Goal: Transaction & Acquisition: Download file/media

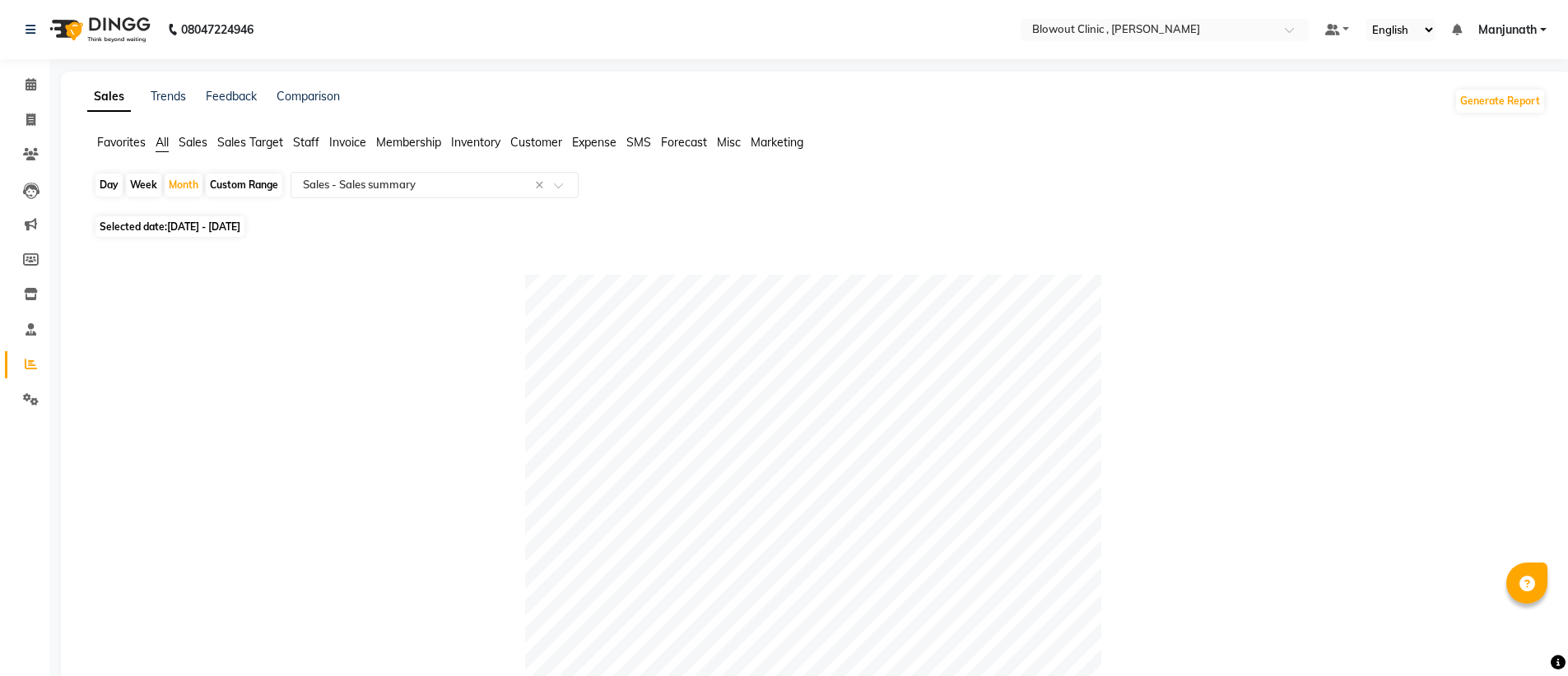
select select "full_report"
select select "csv"
click at [323, 183] on input "text" at bounding box center [419, 185] width 237 height 17
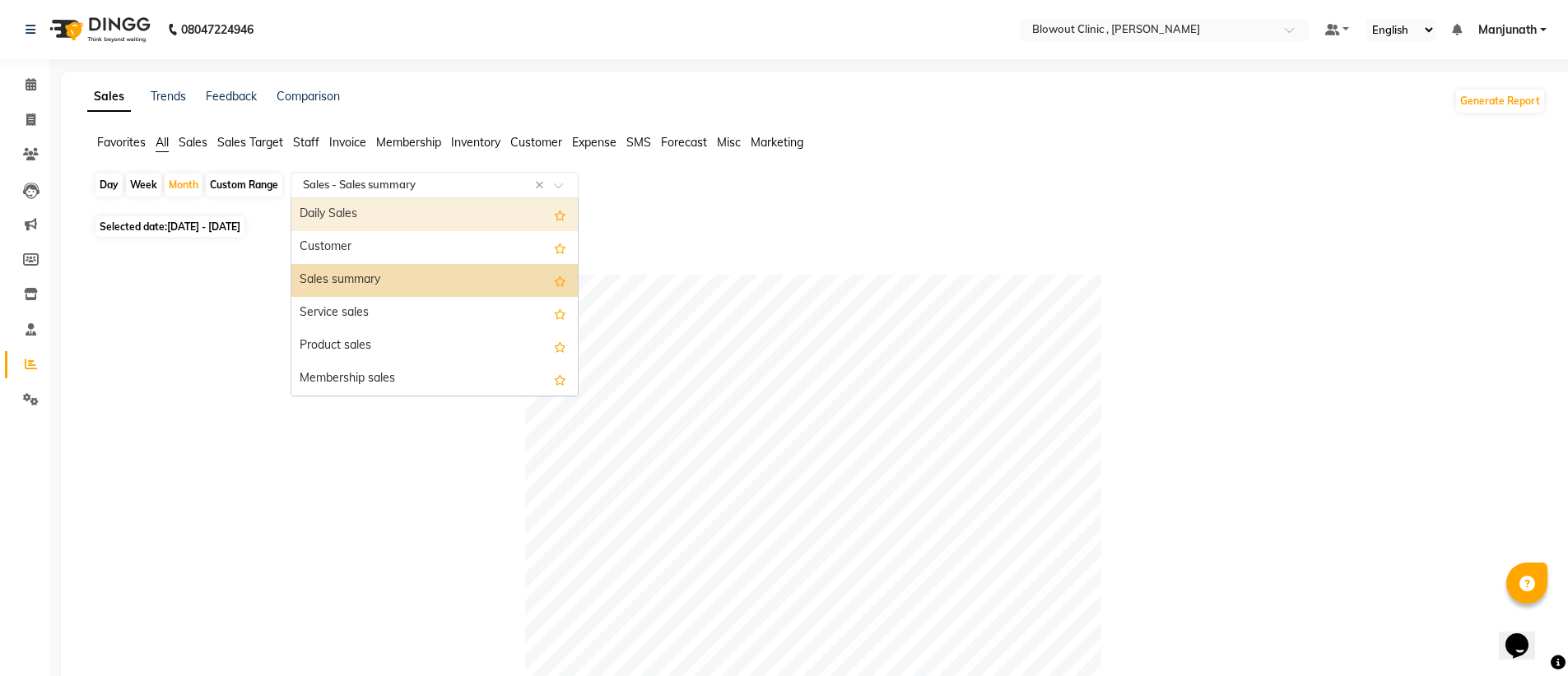
click at [350, 212] on div "Daily Sales" at bounding box center [434, 215] width 286 height 33
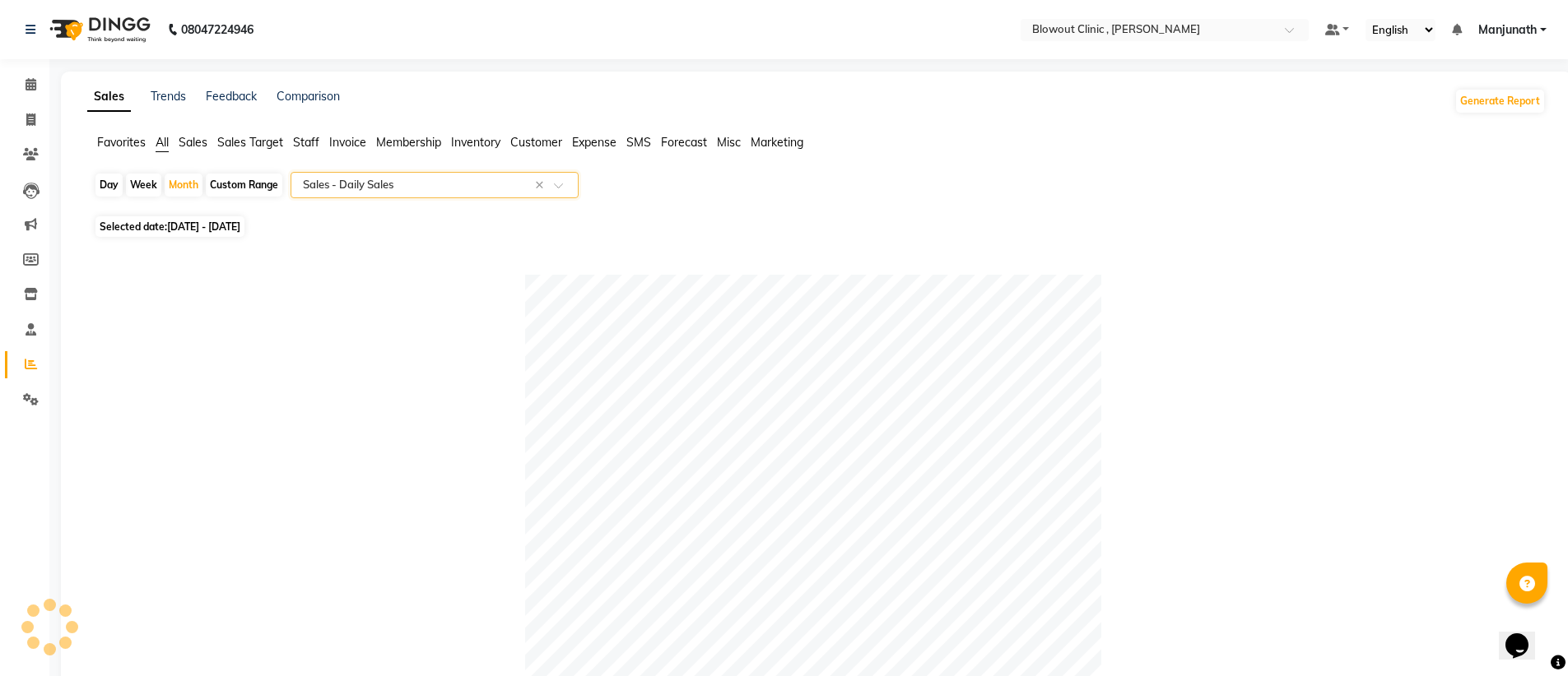
click at [240, 227] on span "[DATE] - [DATE]" at bounding box center [203, 227] width 73 height 13
select select "9"
select select "2025"
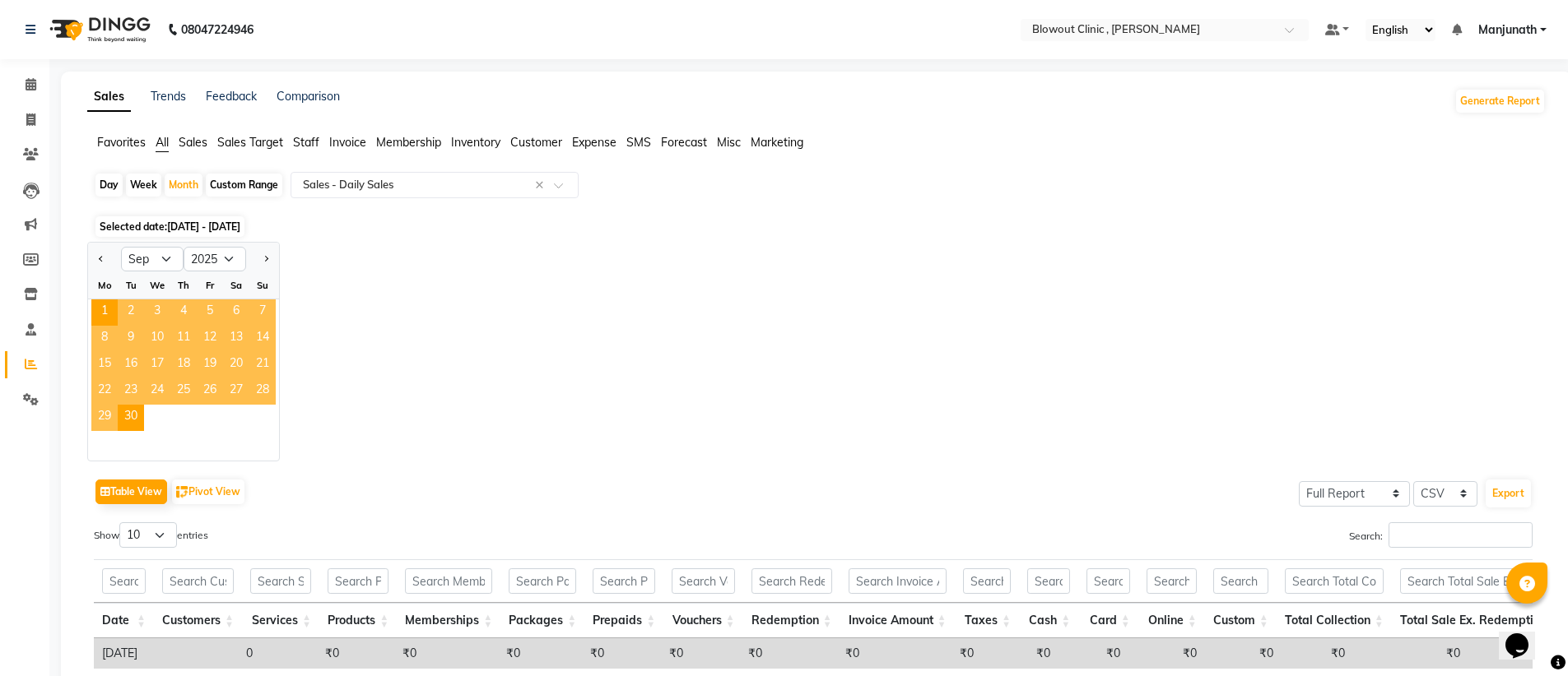
click at [263, 388] on span "28" at bounding box center [262, 391] width 26 height 26
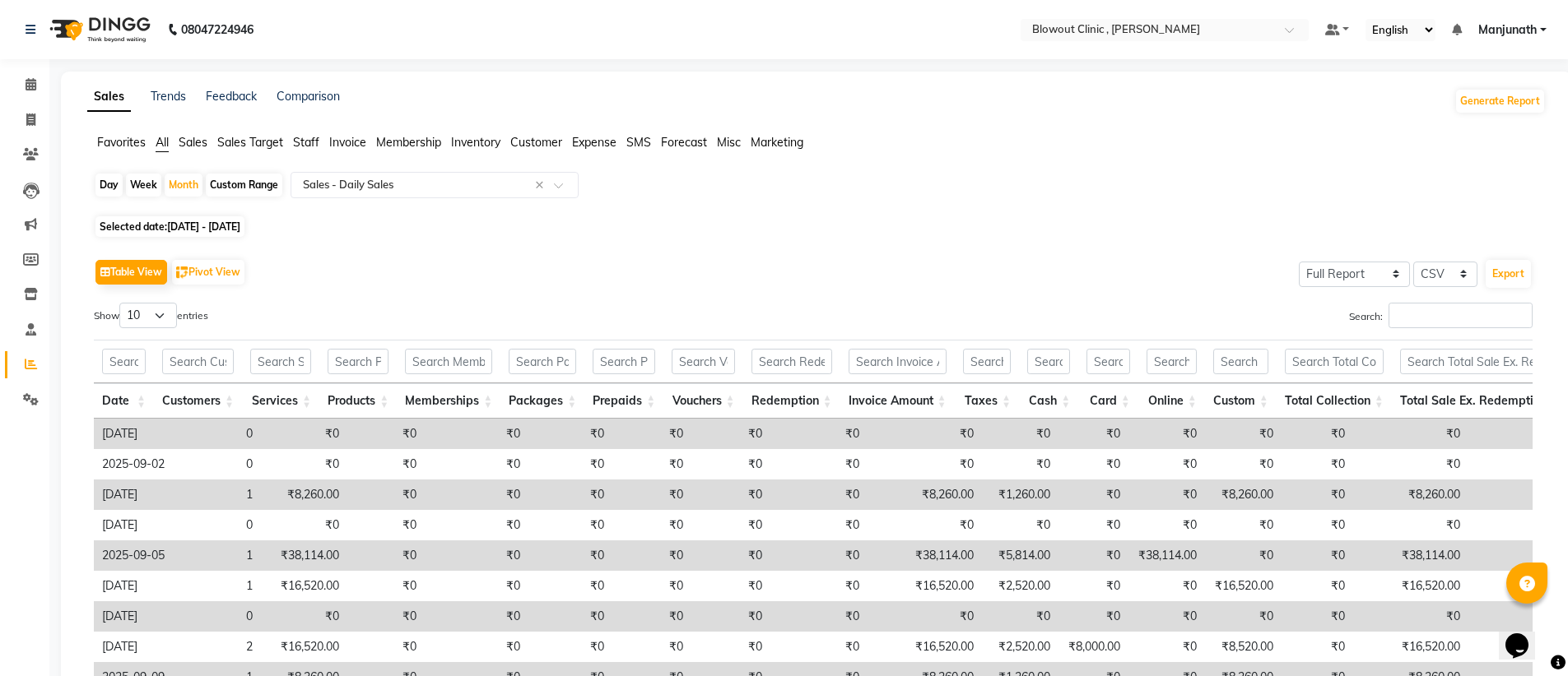
click at [240, 235] on span "Selected date: [DATE] - [DATE]" at bounding box center [169, 226] width 149 height 20
select select "9"
select select "2025"
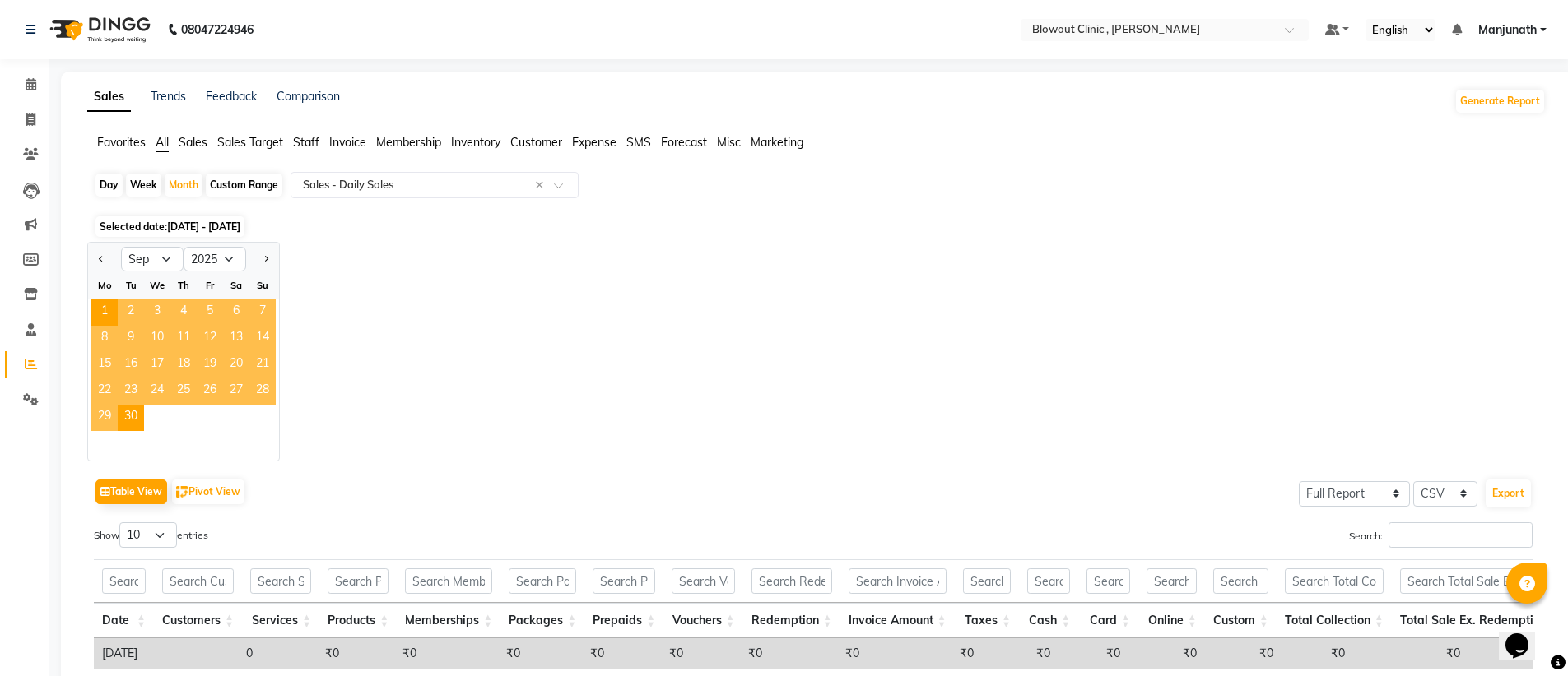
click at [115, 183] on div "Day" at bounding box center [109, 185] width 27 height 23
select select "9"
select select "2025"
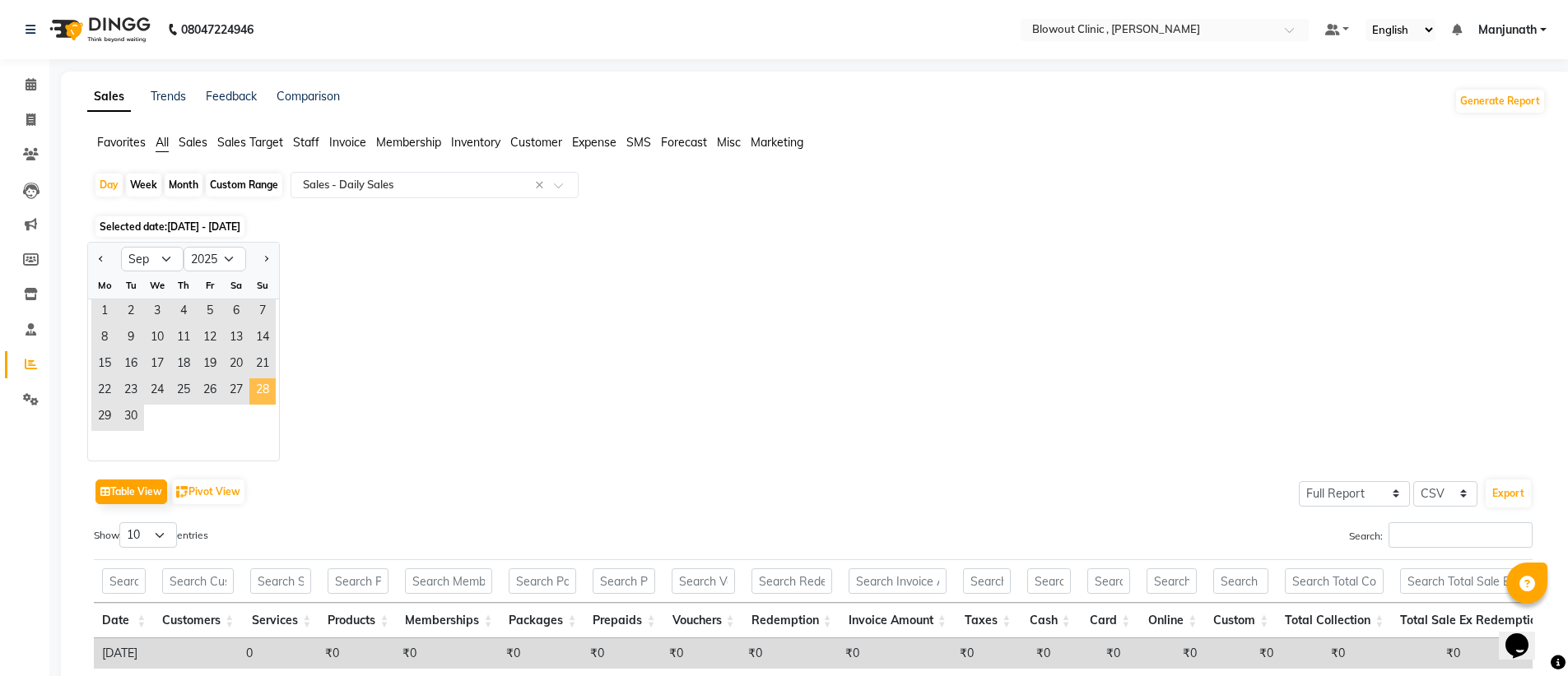
click at [267, 392] on span "28" at bounding box center [262, 391] width 26 height 26
